Goal: Task Accomplishment & Management: Manage account settings

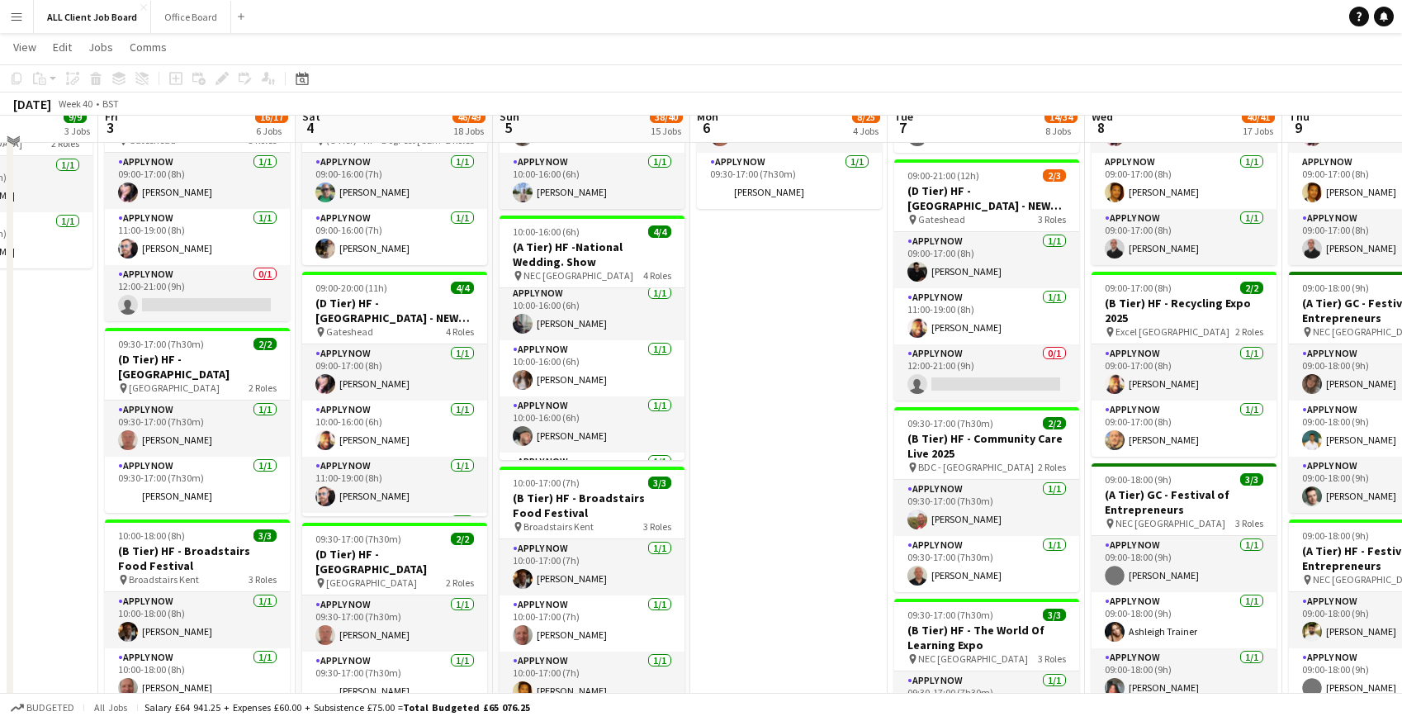
scroll to position [847, 0]
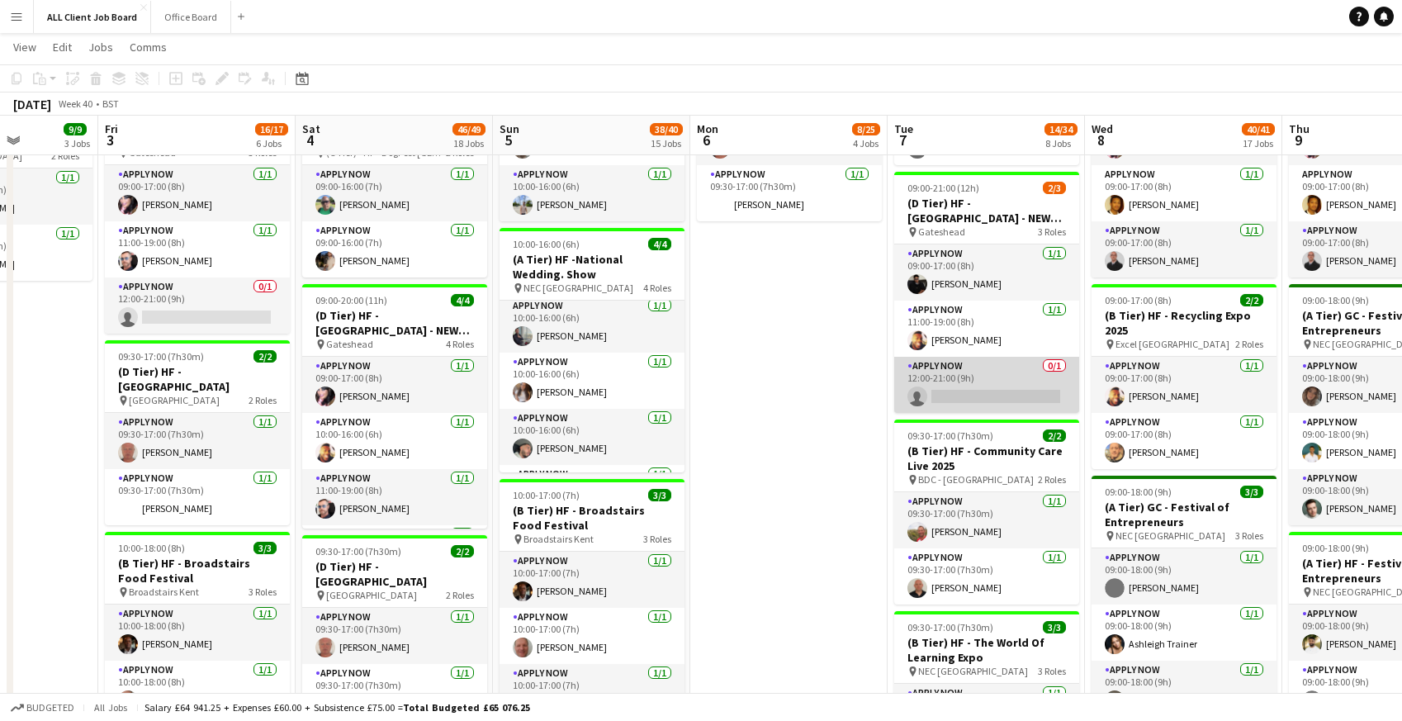
click at [969, 383] on app-card-role "APPLY NOW 0/1 12:00-21:00 (9h) single-neutral-actions" at bounding box center [986, 385] width 185 height 56
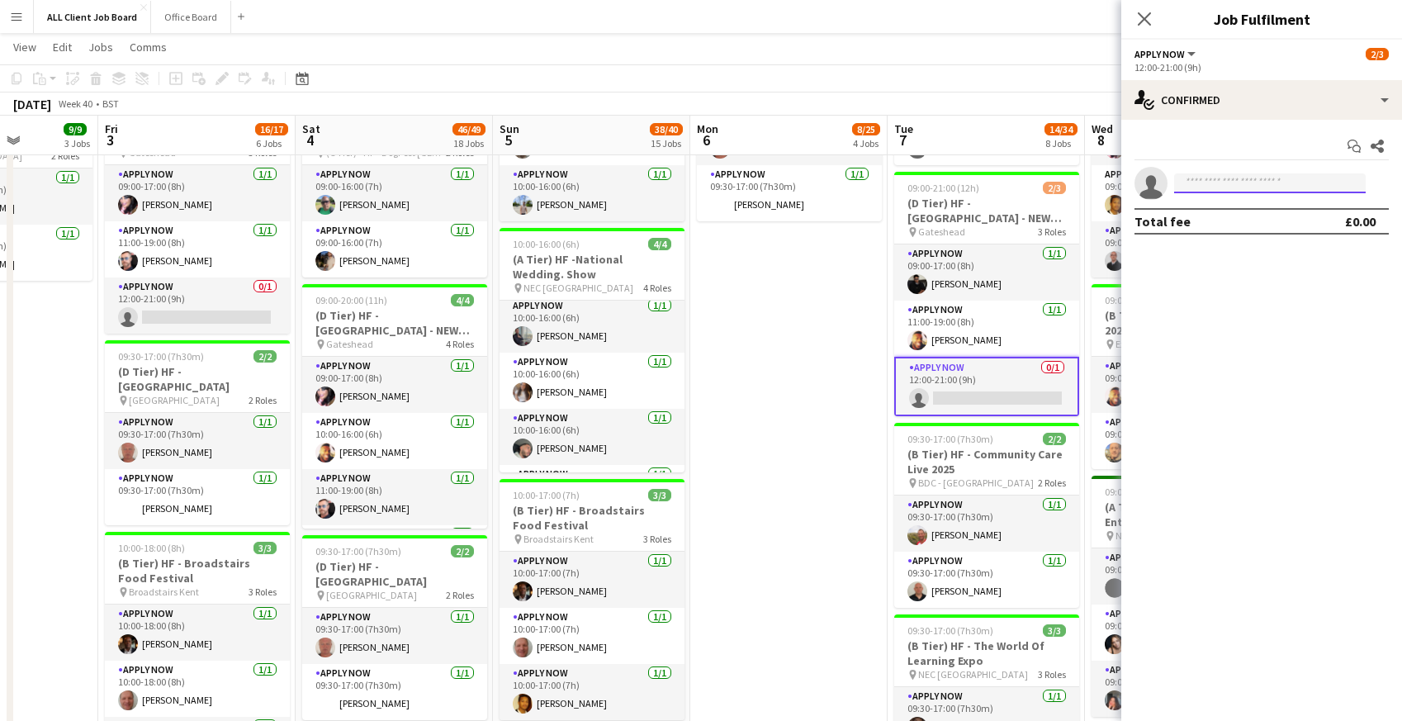
click at [1266, 190] on input at bounding box center [1270, 183] width 192 height 20
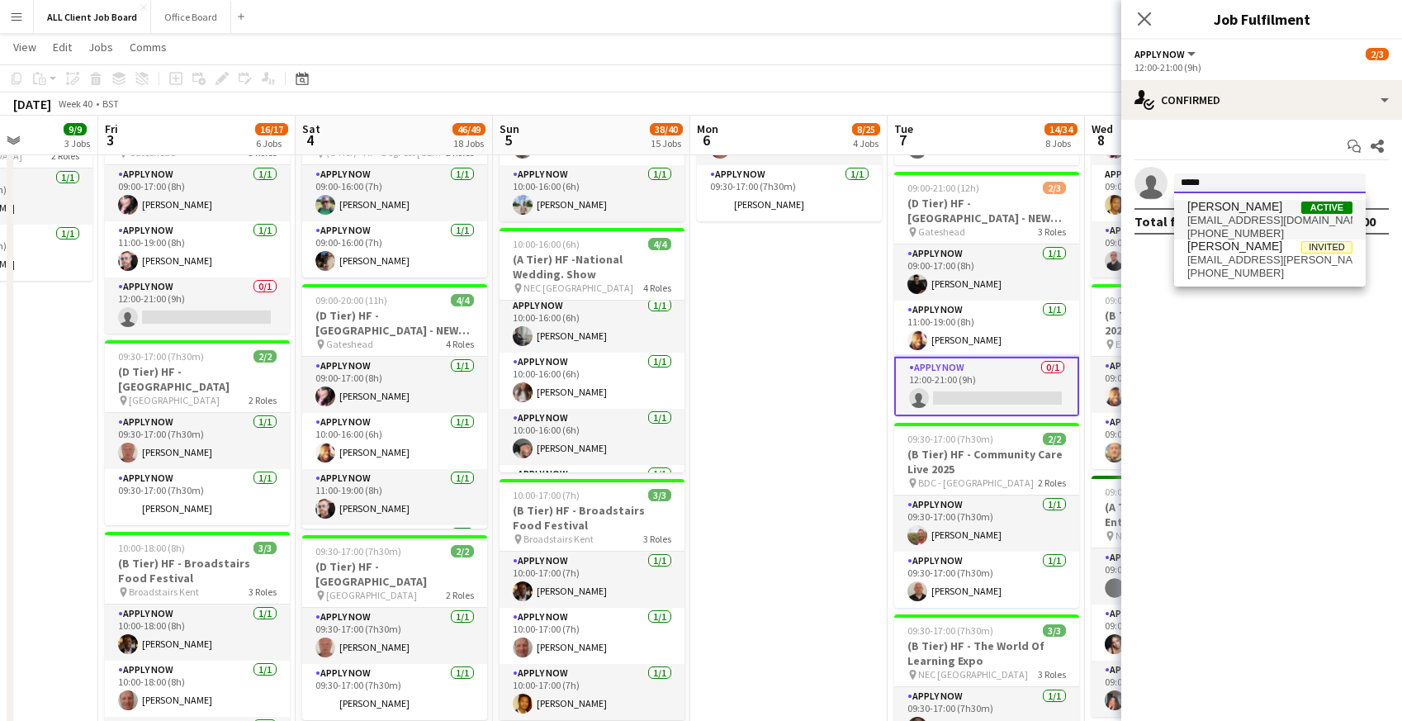
type input "*****"
click at [1248, 217] on span "[EMAIL_ADDRESS][DOMAIN_NAME]" at bounding box center [1269, 220] width 165 height 13
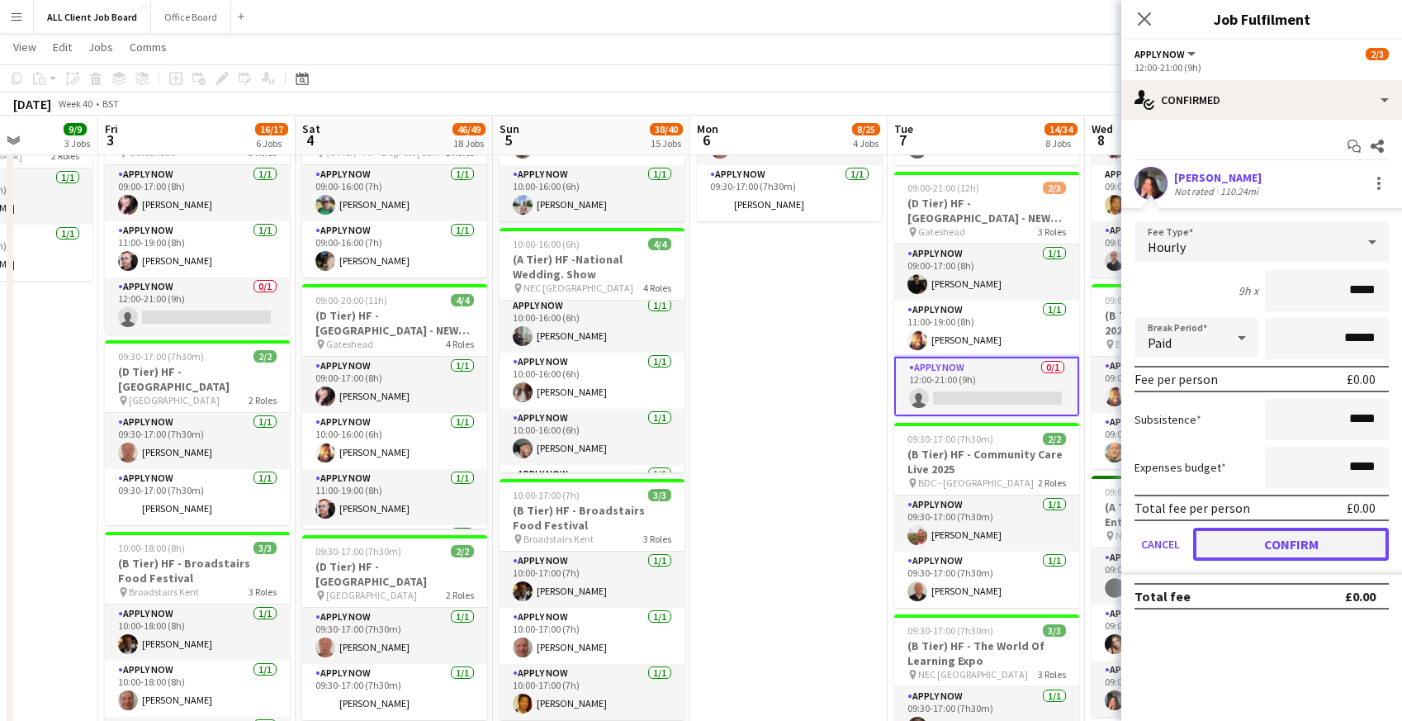
click at [1251, 548] on button "Confirm" at bounding box center [1291, 544] width 196 height 33
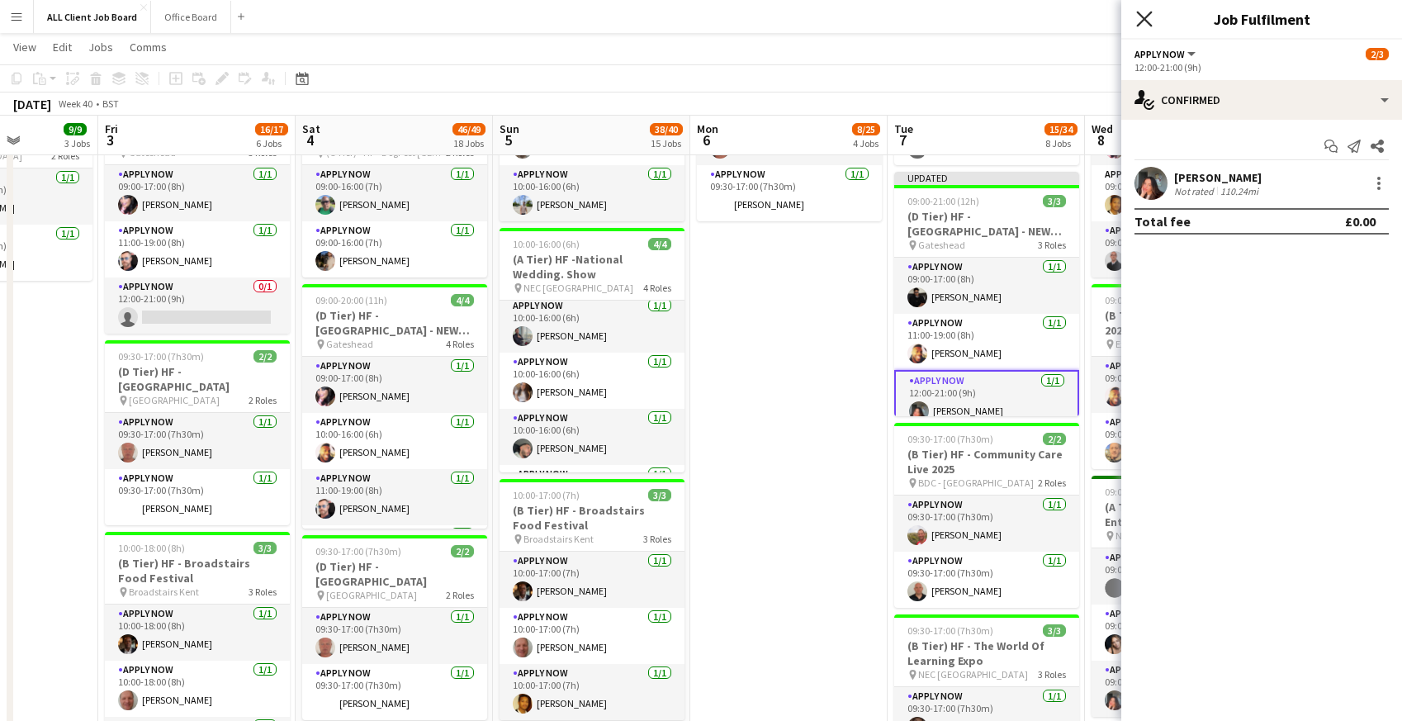
click at [1146, 12] on icon "Close pop-in" at bounding box center [1144, 19] width 16 height 16
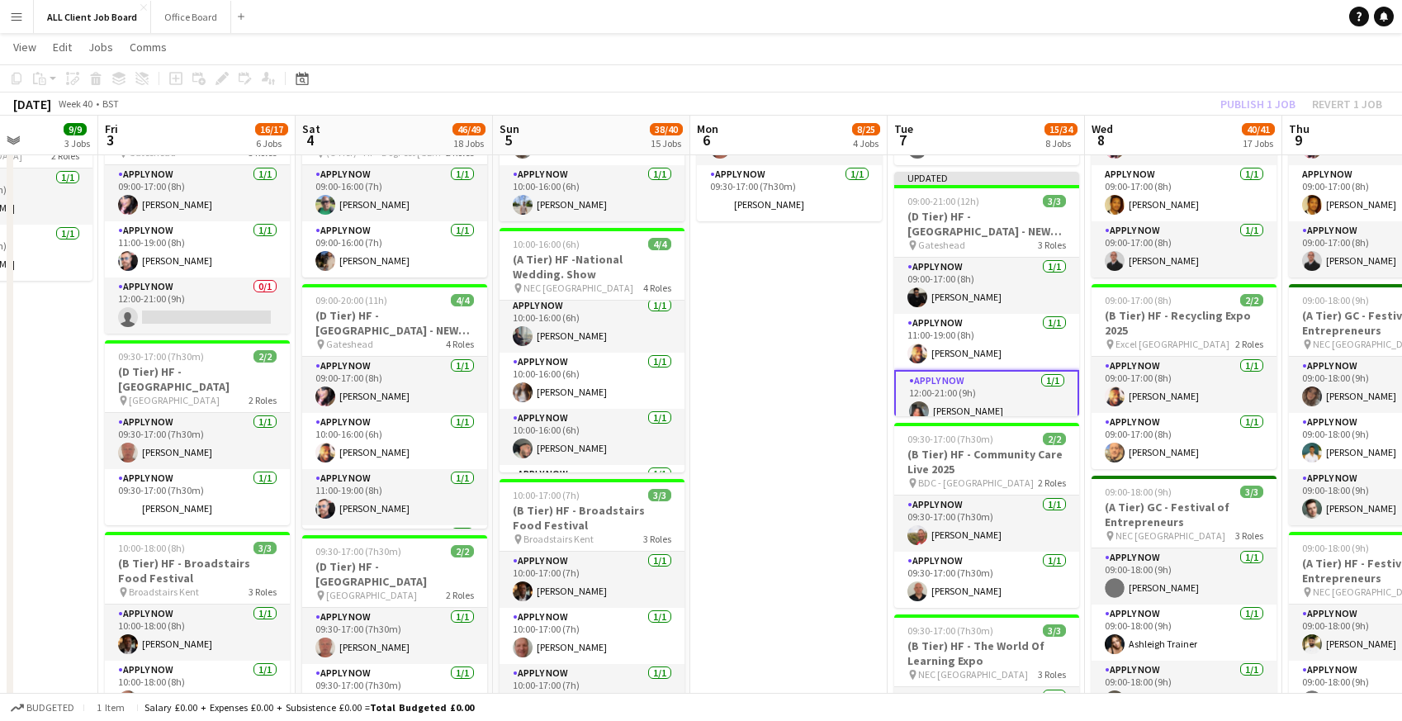
click at [1146, 13] on app-navbar "Menu Boards Boards Boards All jobs Status Workforce Workforce My Workforce Recr…" at bounding box center [701, 16] width 1402 height 33
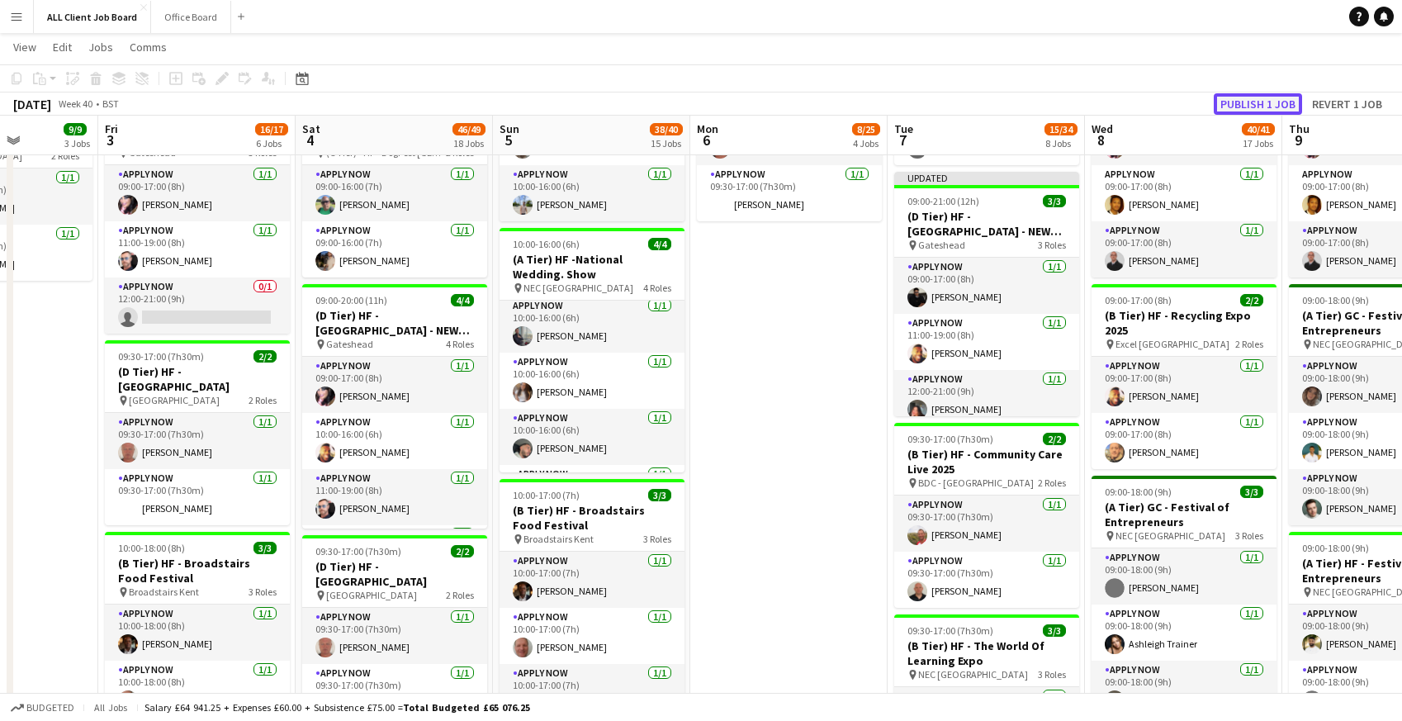
click at [1244, 107] on button "Publish 1 job" at bounding box center [1258, 103] width 88 height 21
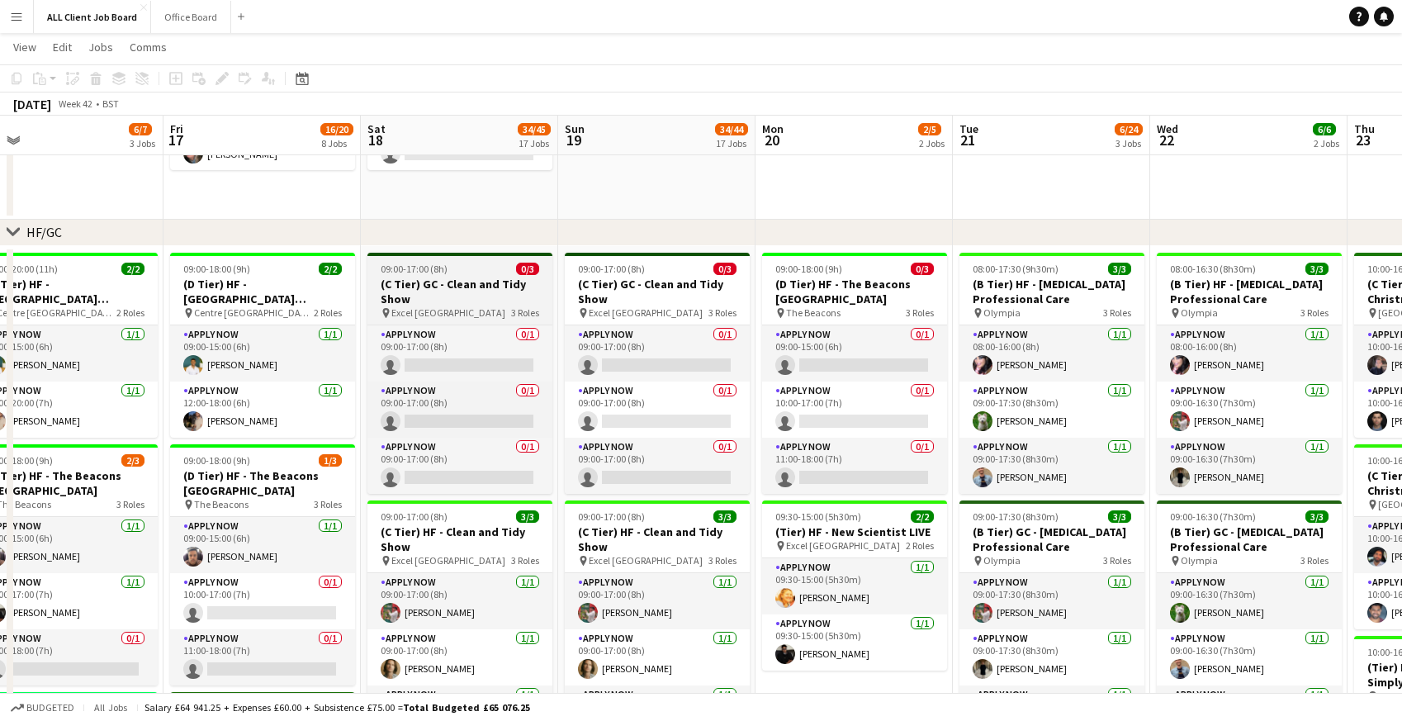
scroll to position [0, 827]
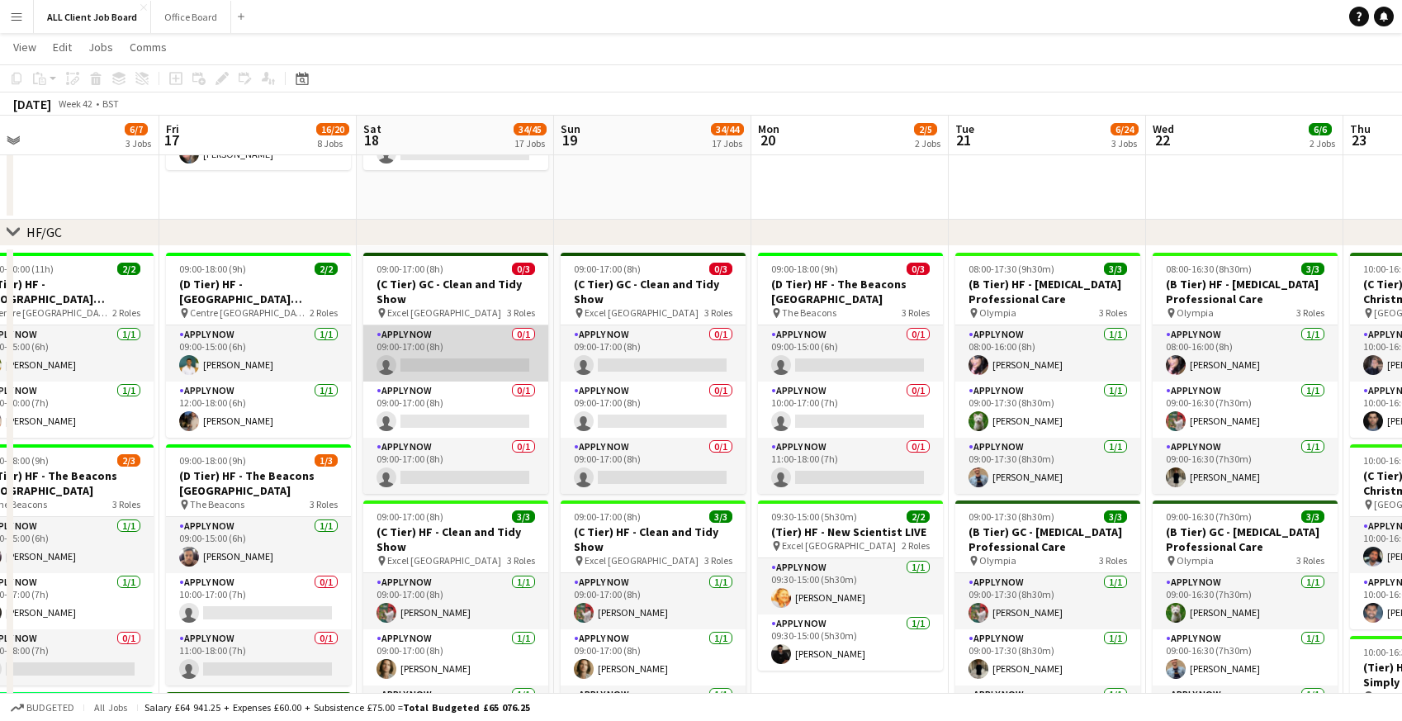
click at [438, 355] on app-card-role "APPLY NOW 0/1 09:00-17:00 (8h) single-neutral-actions" at bounding box center [455, 353] width 185 height 56
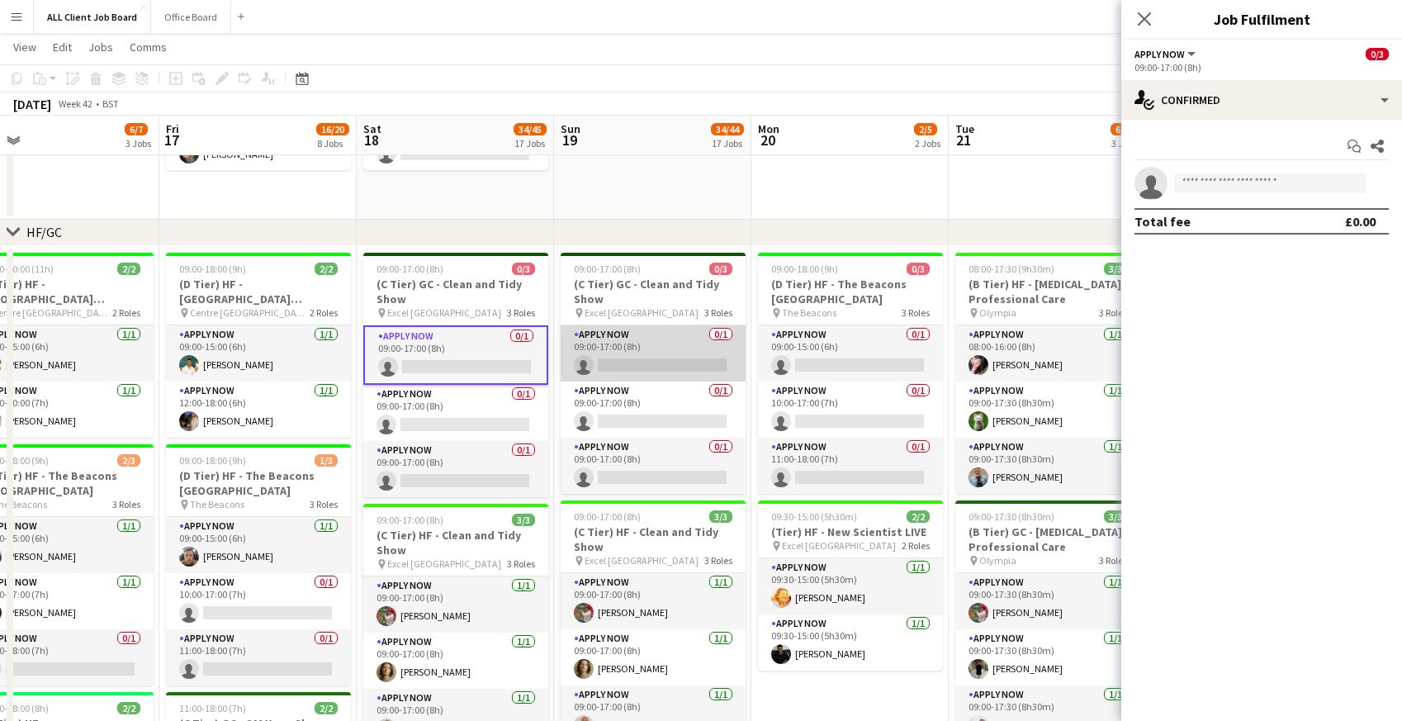
click at [638, 358] on app-card-role "APPLY NOW 0/1 09:00-17:00 (8h) single-neutral-actions" at bounding box center [653, 353] width 185 height 56
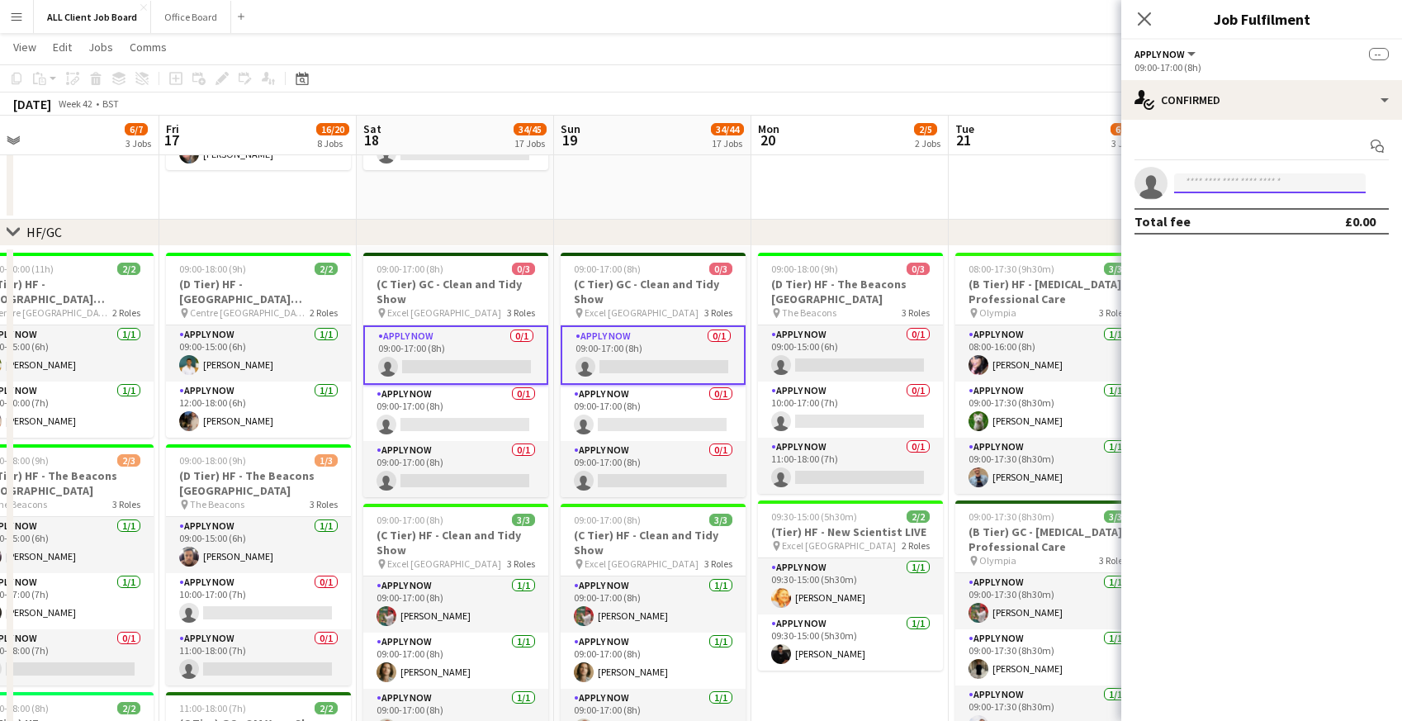
click at [1209, 180] on input at bounding box center [1270, 183] width 192 height 20
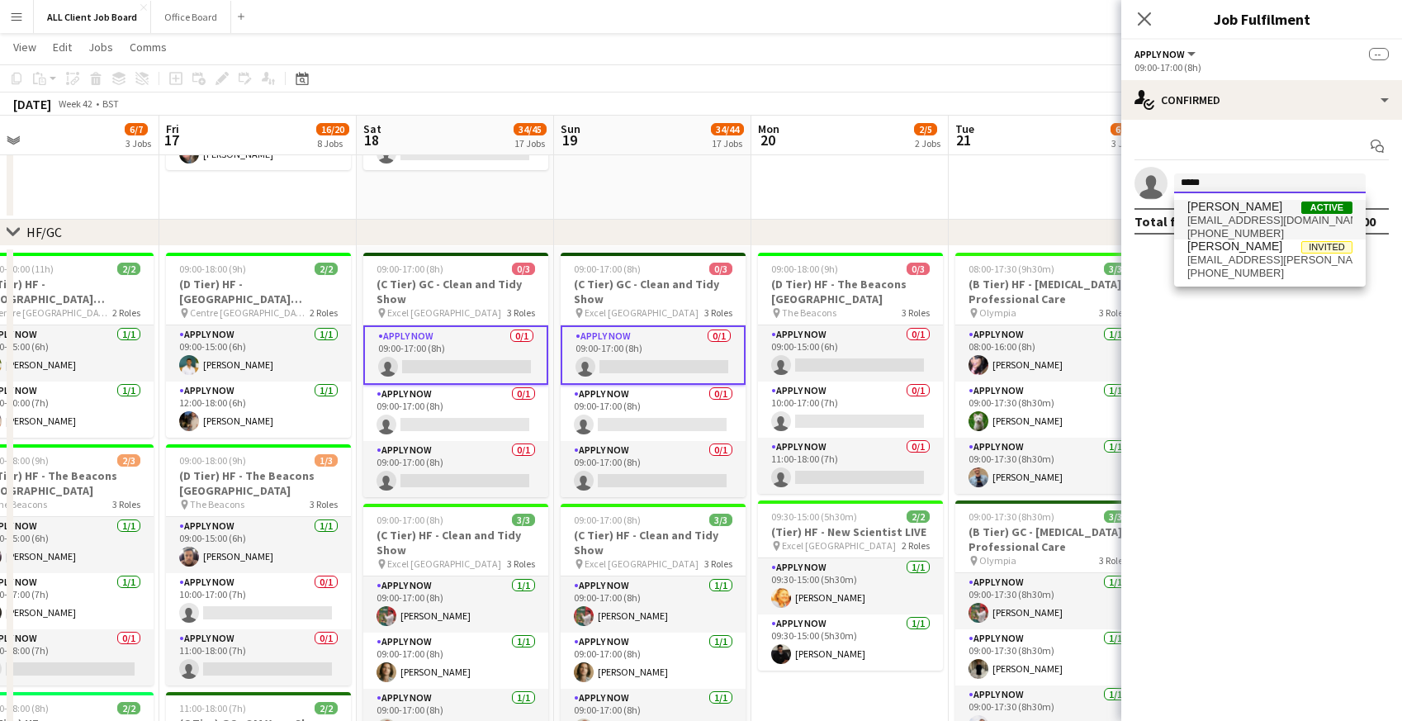
type input "*****"
click at [1211, 220] on span "[EMAIL_ADDRESS][DOMAIN_NAME]" at bounding box center [1269, 220] width 165 height 13
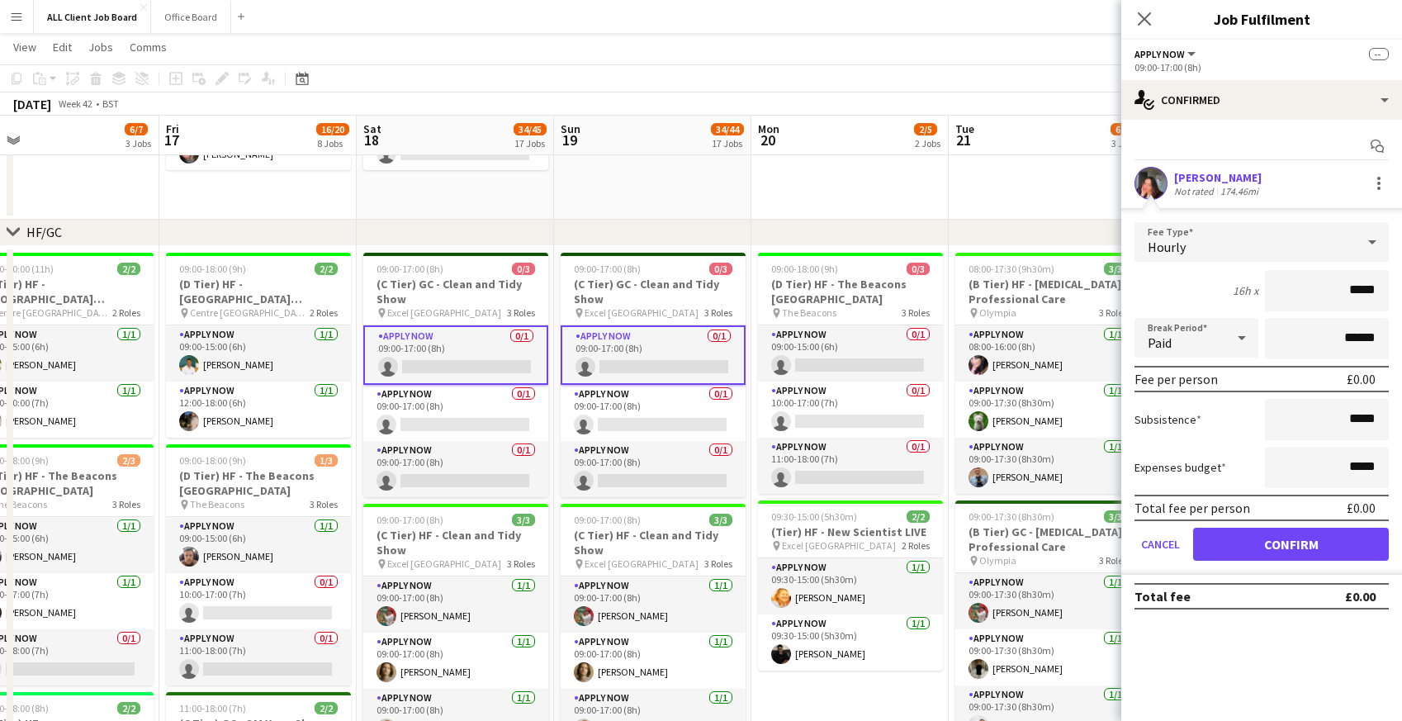
click at [1275, 561] on form "Fee Type Hourly 16h x ***** Break Period Paid ****** Fee per person £0.00 Subsi…" at bounding box center [1261, 398] width 281 height 353
click at [1274, 554] on button "Confirm" at bounding box center [1291, 544] width 196 height 33
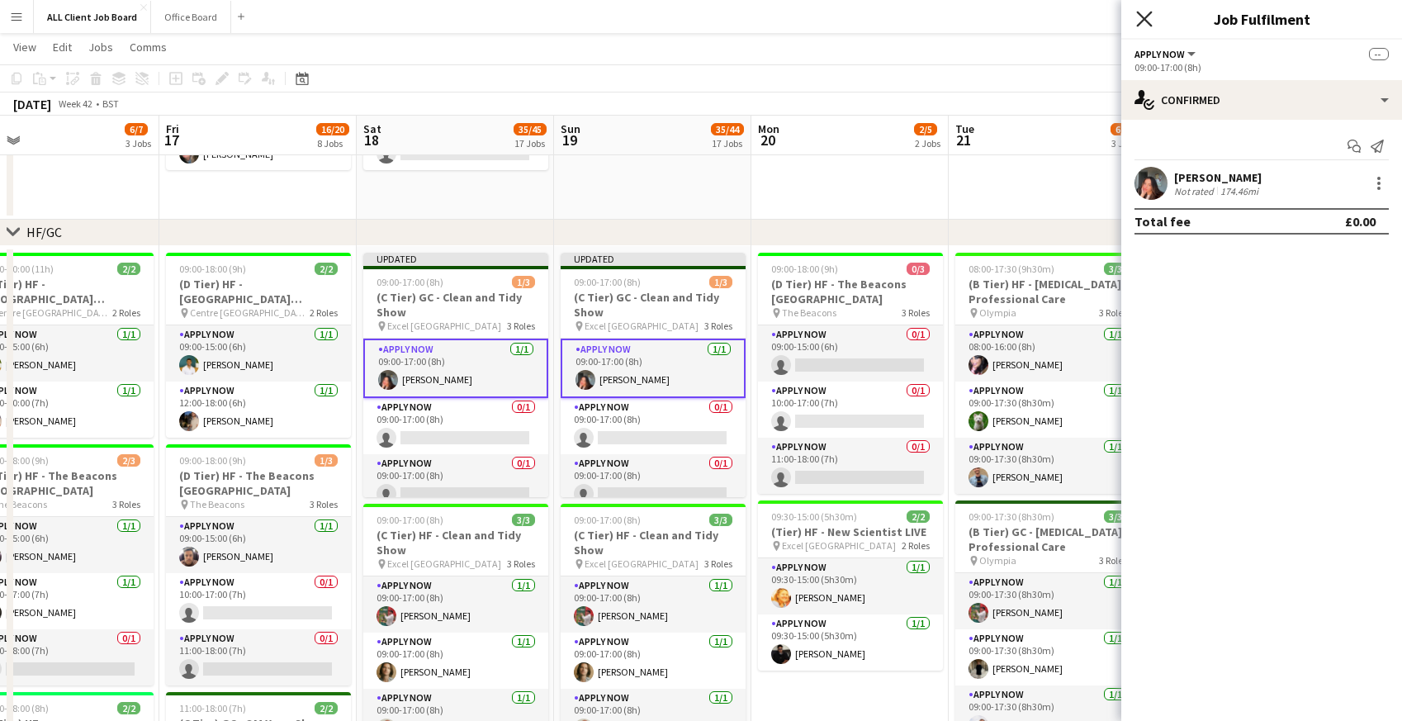
click at [1140, 17] on icon "Close pop-in" at bounding box center [1144, 19] width 16 height 16
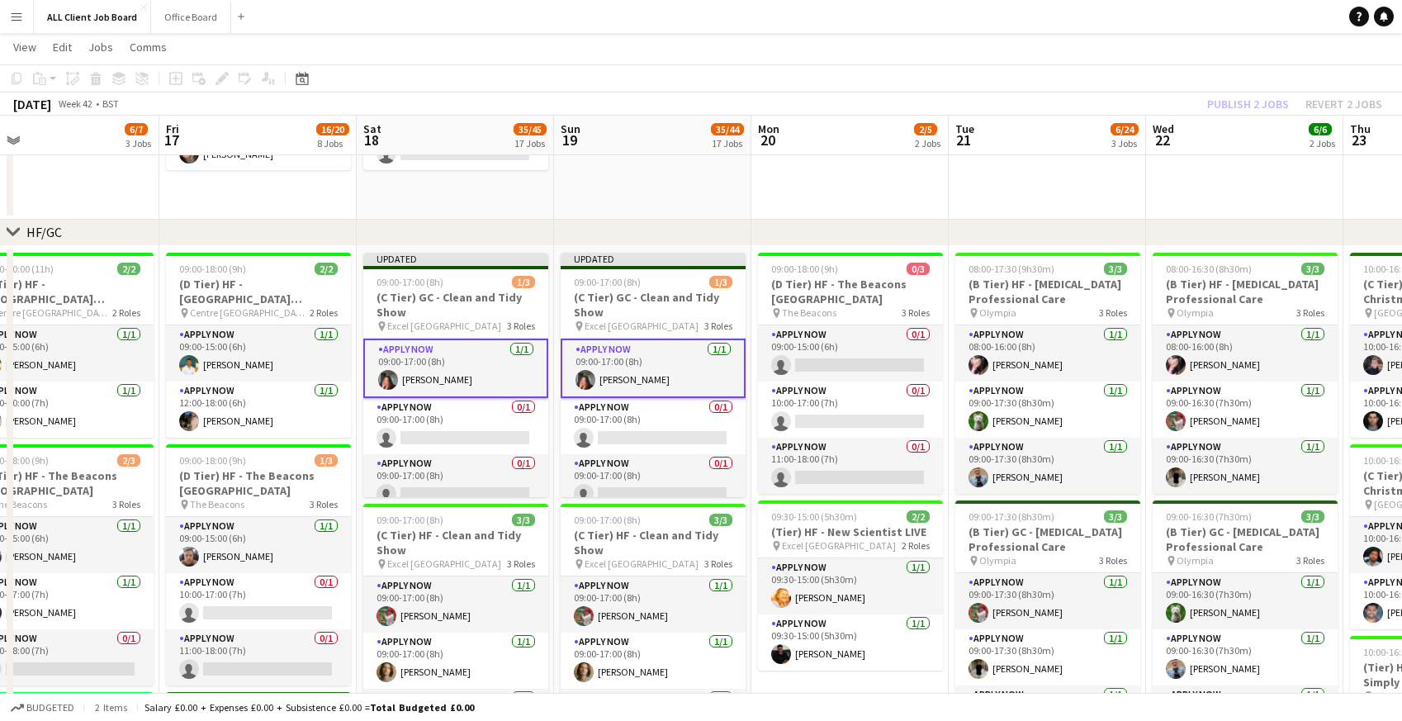
click at [1139, 17] on app-navbar "Menu Boards Boards Boards All jobs Status Workforce Workforce My Workforce Recr…" at bounding box center [701, 16] width 1402 height 33
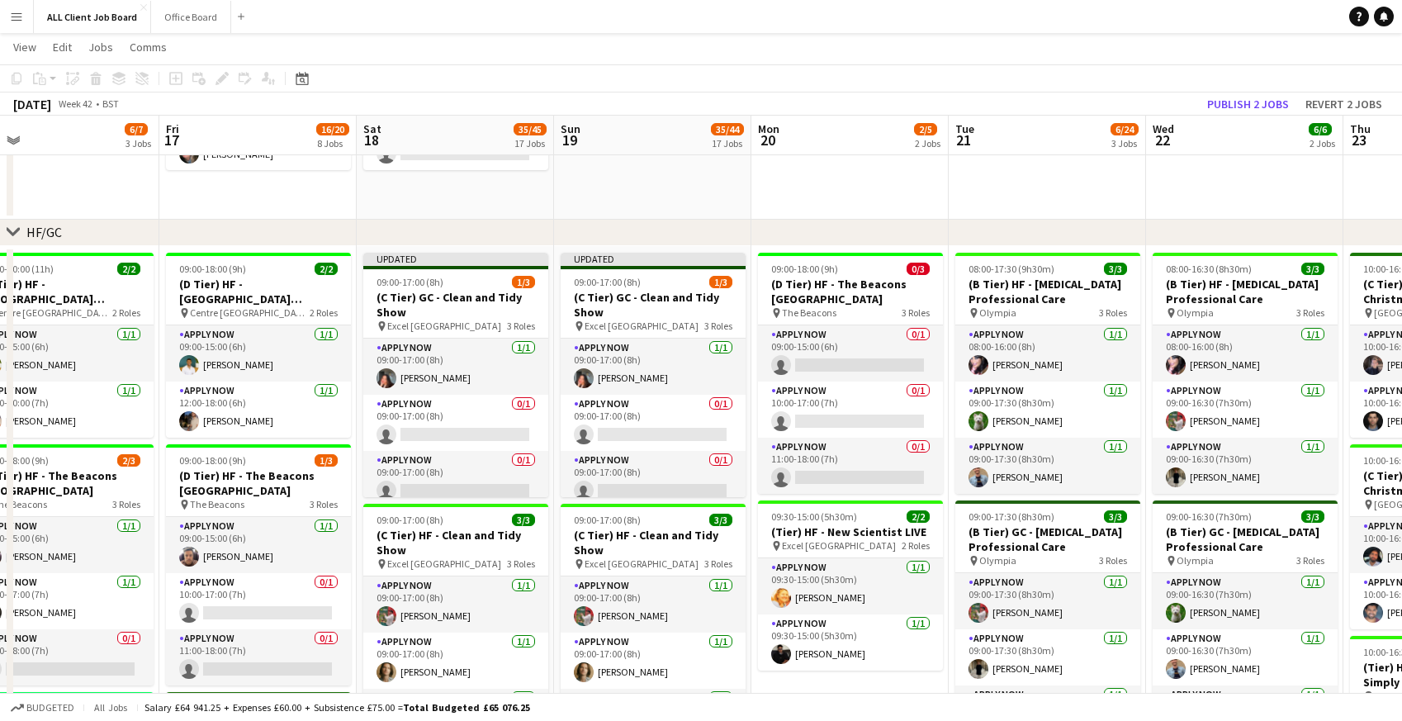
click at [1235, 115] on div "[DATE] Week 42 • BST Publish 2 jobs Revert 2 jobs" at bounding box center [701, 103] width 1402 height 23
click at [1235, 114] on button "Publish 2 jobs" at bounding box center [1248, 103] width 95 height 21
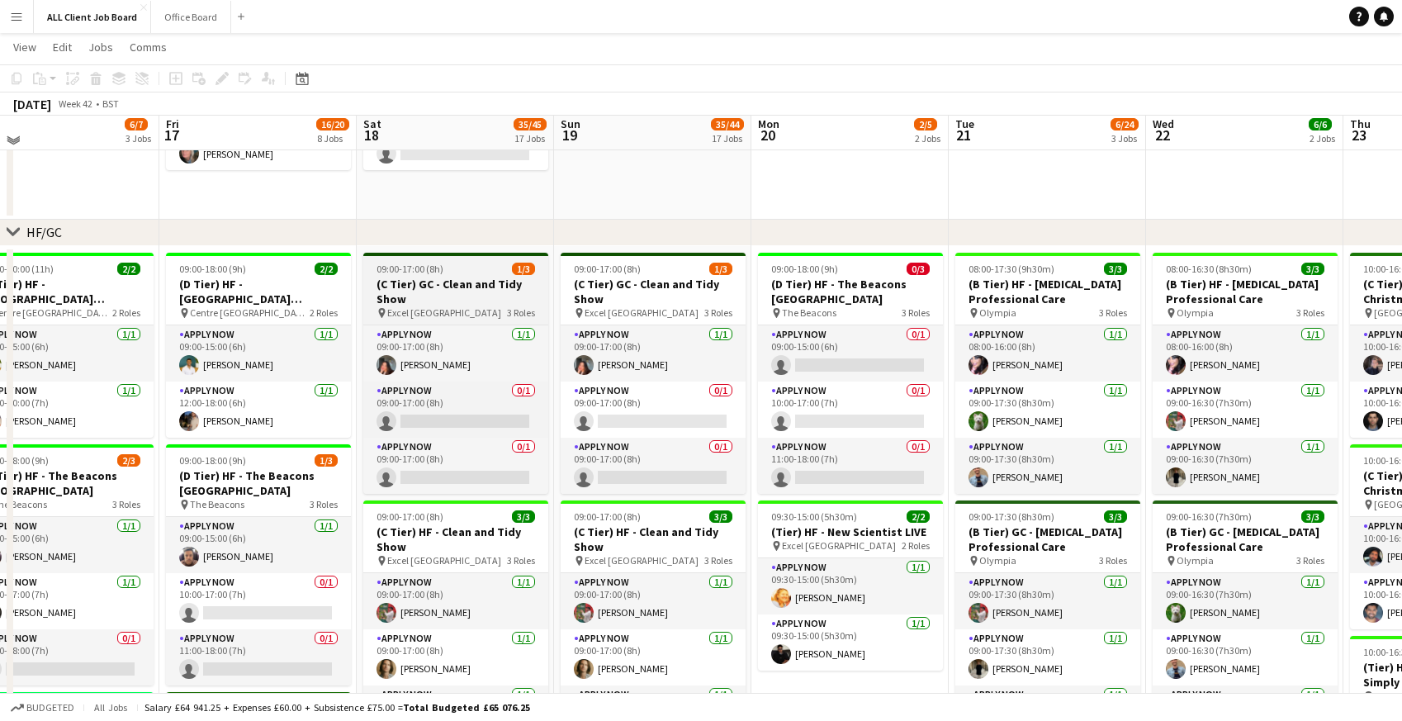
scroll to position [187, 0]
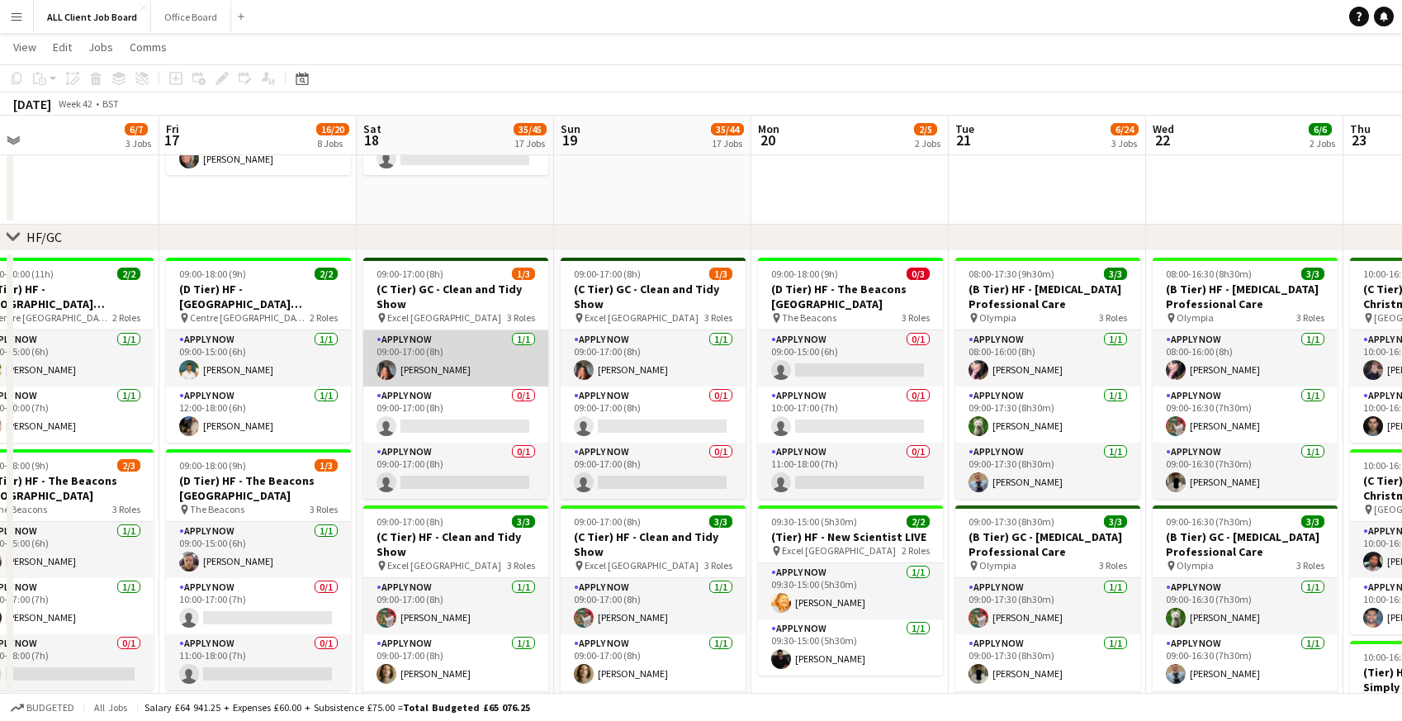
click at [437, 364] on app-card-role "APPLY NOW [DATE] 09:00-17:00 (8h) [PERSON_NAME]" at bounding box center [455, 358] width 185 height 56
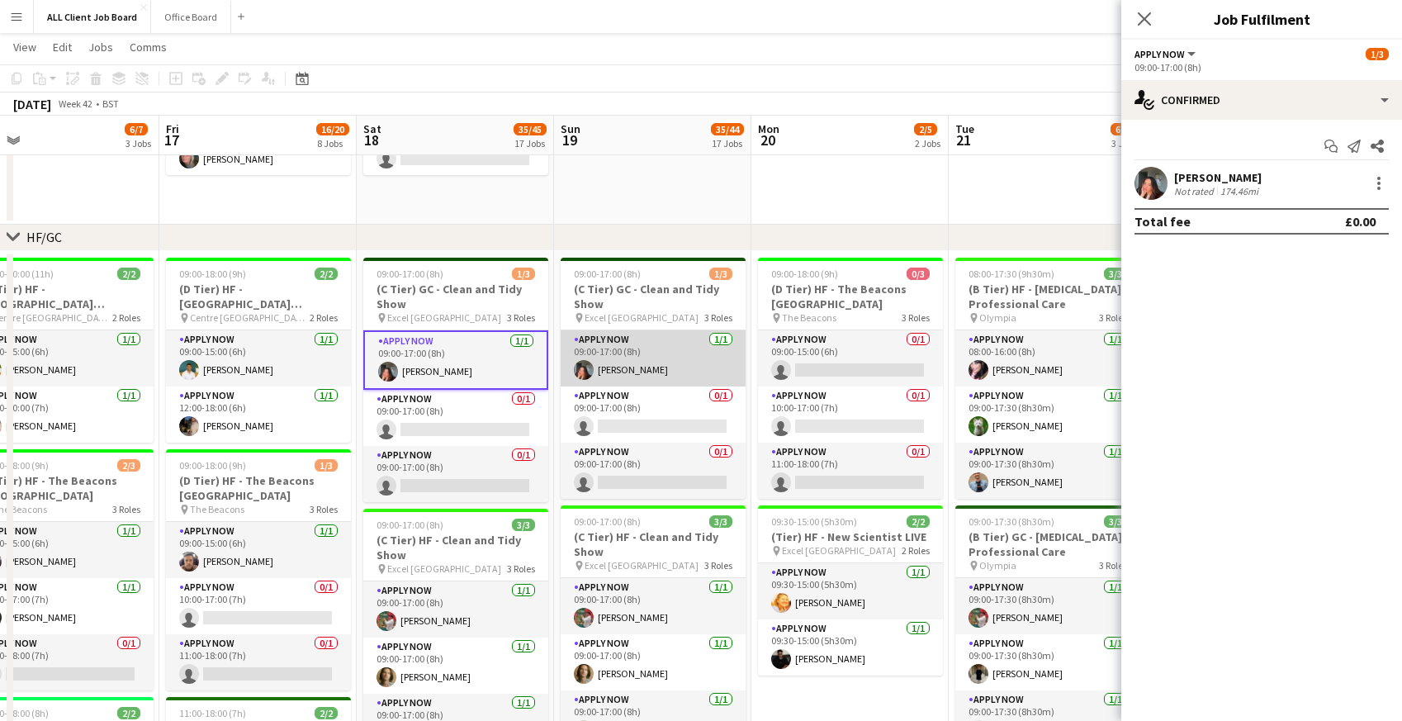
click at [658, 372] on app-card-role "APPLY NOW [DATE] 09:00-17:00 (8h) [PERSON_NAME]" at bounding box center [653, 358] width 185 height 56
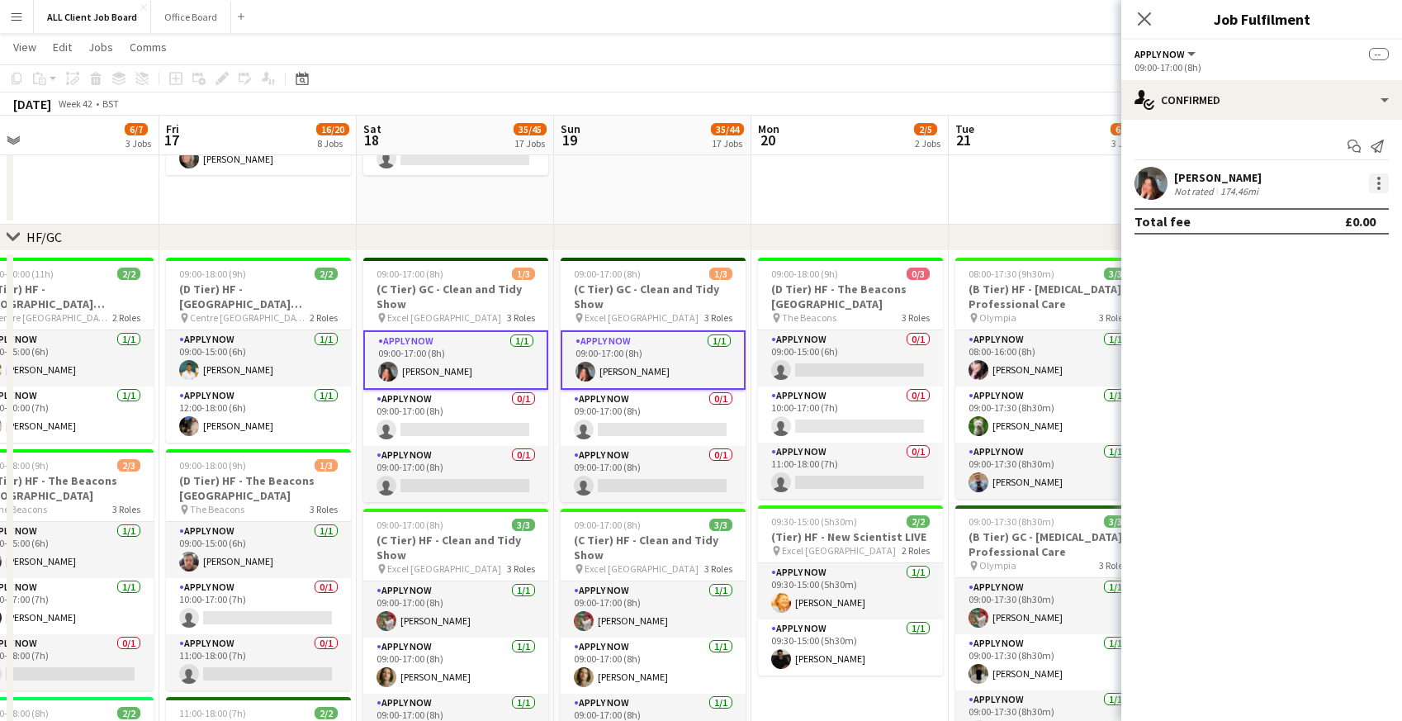
click at [1381, 184] on div at bounding box center [1379, 183] width 20 height 20
click at [1313, 329] on span "Remove" at bounding box center [1298, 332] width 50 height 14
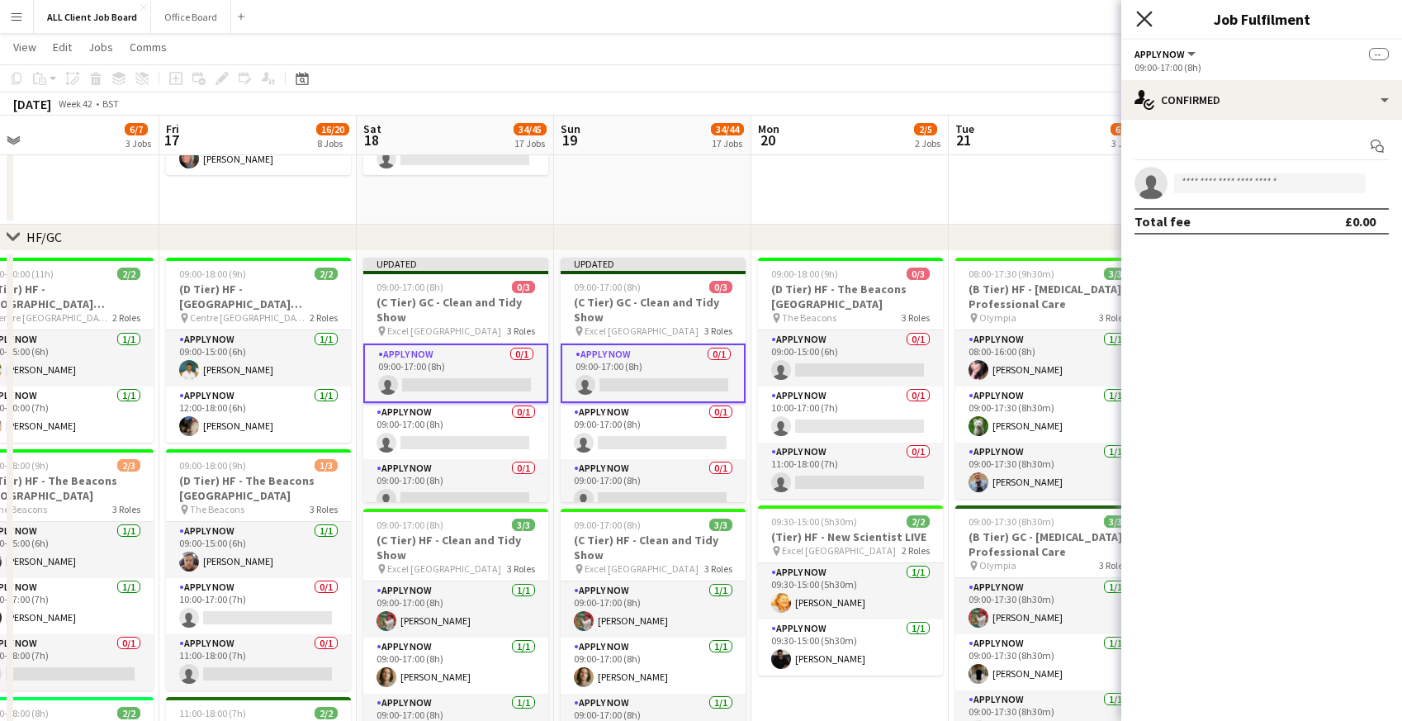
click at [1142, 15] on icon "Close pop-in" at bounding box center [1144, 19] width 16 height 16
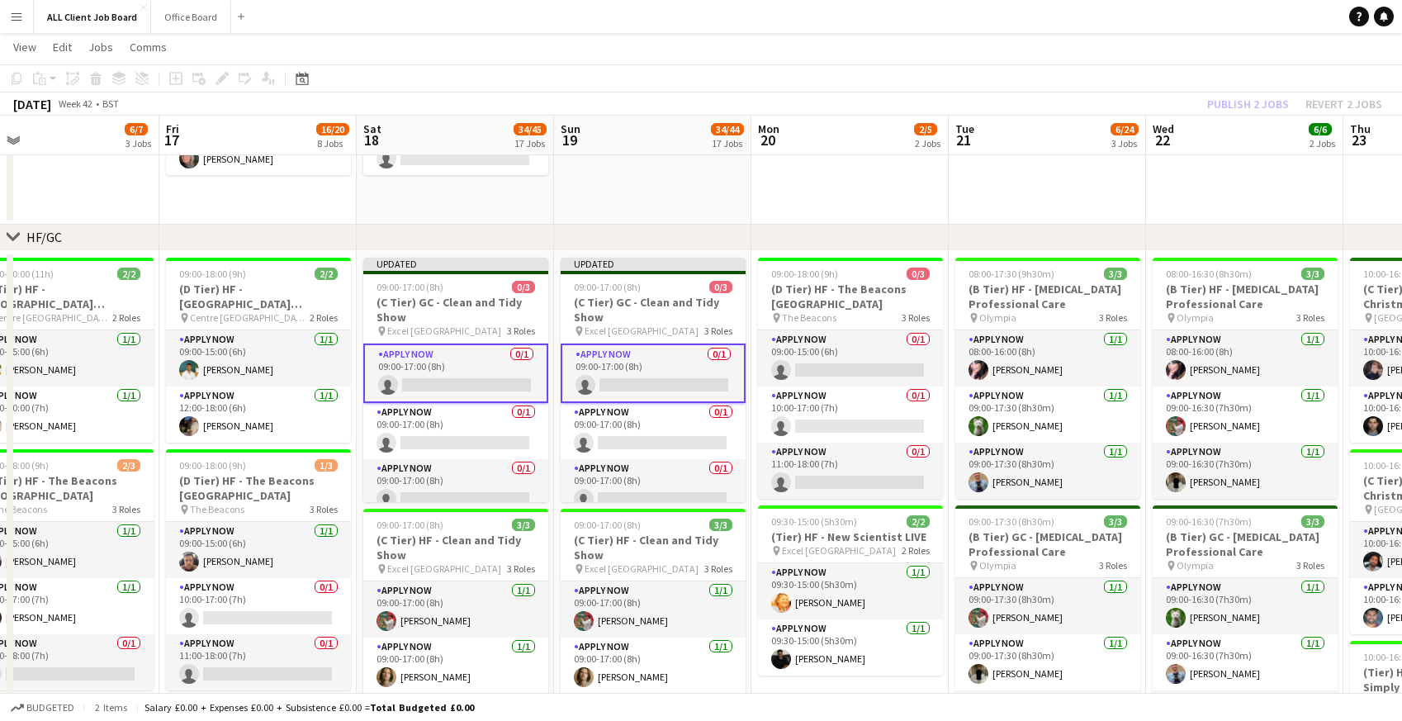
click at [1131, 15] on app-navbar "Menu Boards Boards Boards All jobs Status Workforce Workforce My Workforce Recr…" at bounding box center [701, 16] width 1402 height 33
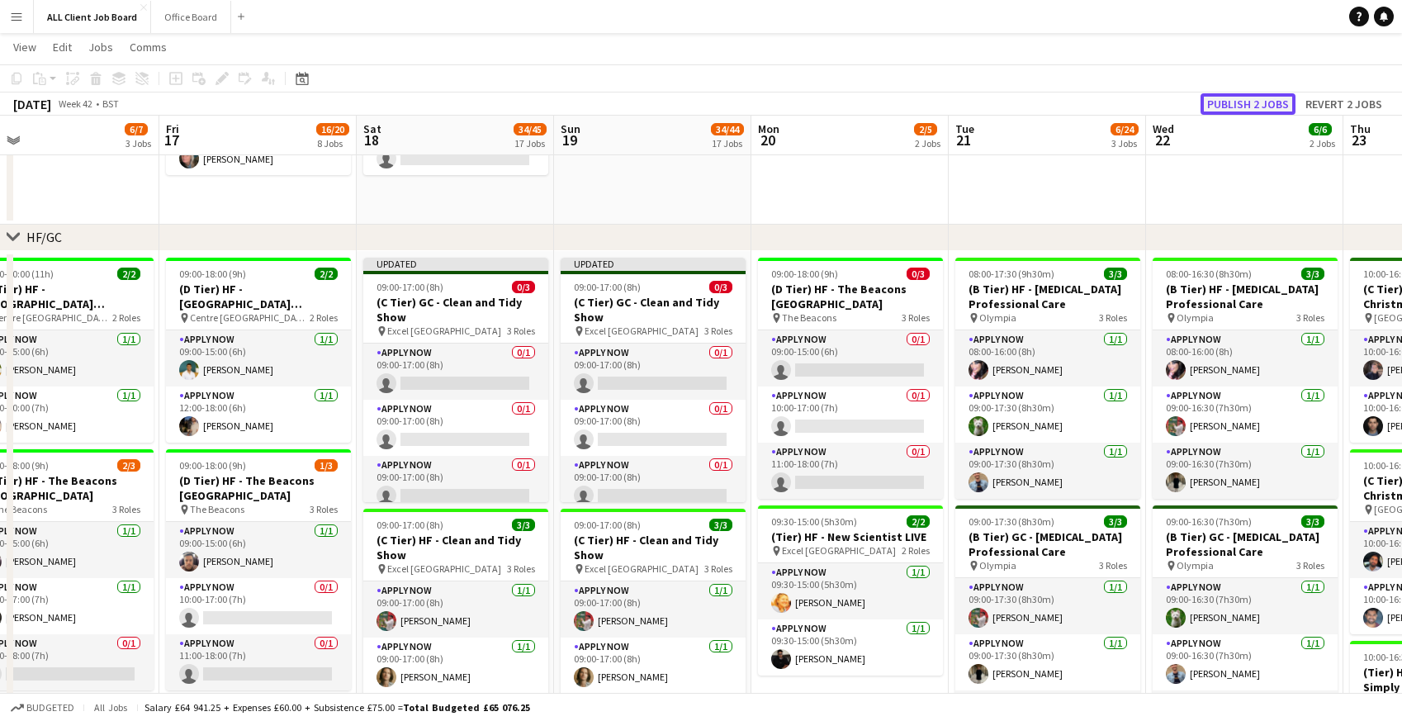
click at [1229, 105] on button "Publish 2 jobs" at bounding box center [1248, 103] width 95 height 21
